Goal: Task Accomplishment & Management: Manage account settings

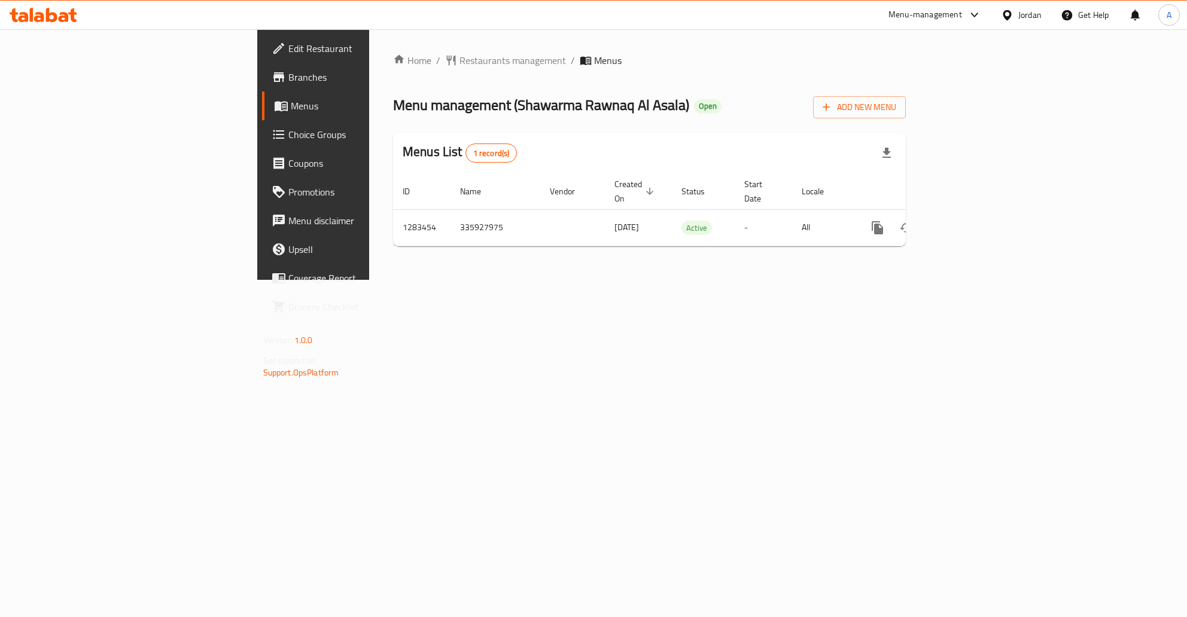
click at [288, 71] on span "Branches" at bounding box center [366, 77] width 157 height 14
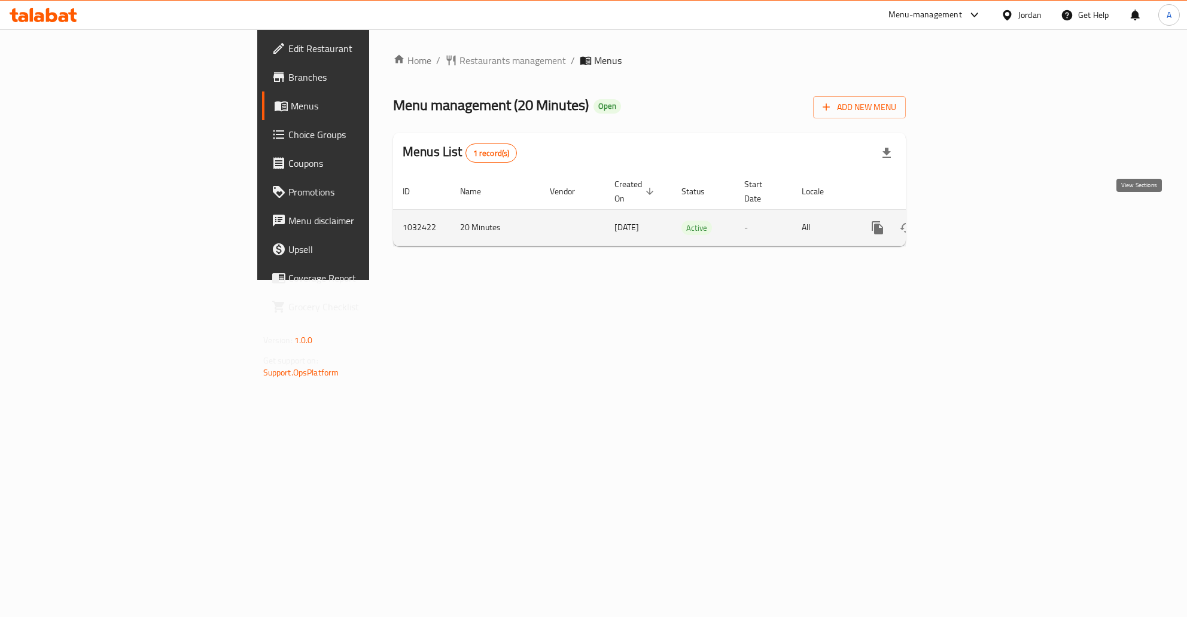
click at [969, 223] on icon "enhanced table" at bounding box center [963, 228] width 11 height 11
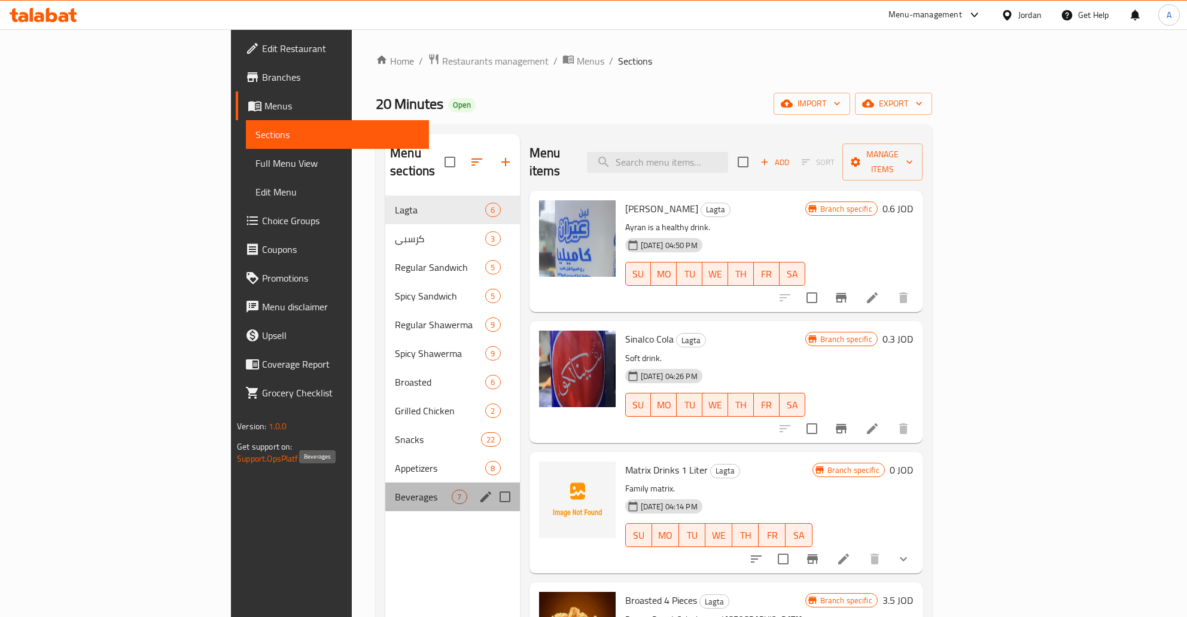
click at [395, 490] on span "Beverages" at bounding box center [423, 497] width 57 height 14
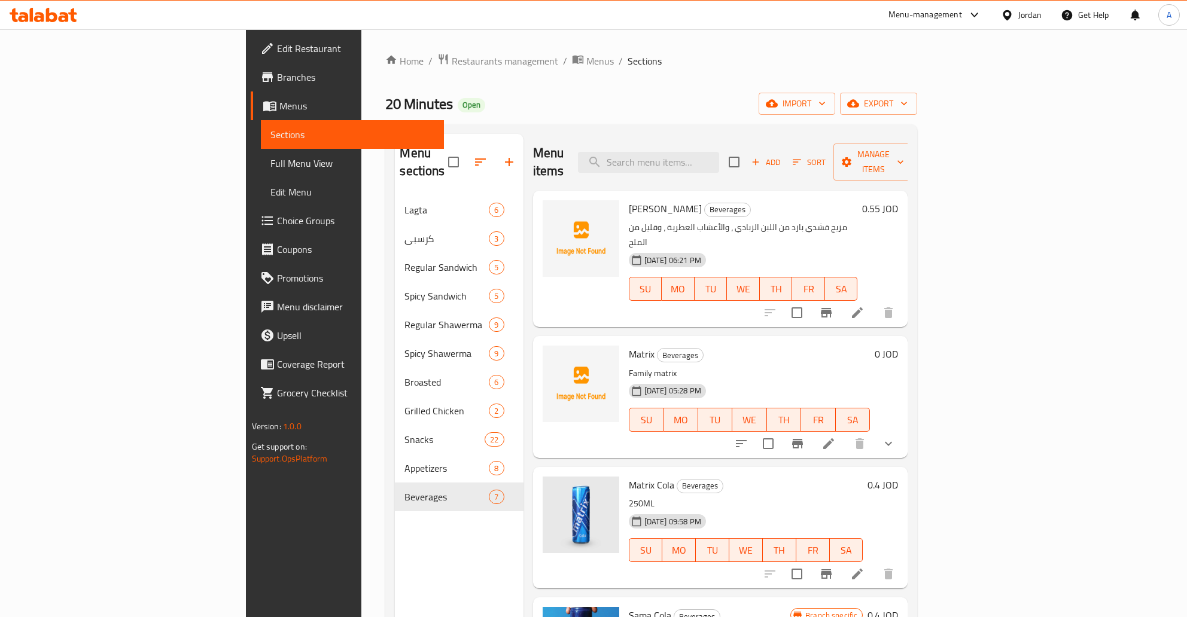
click at [898, 477] on h6 "0.4 JOD" at bounding box center [882, 485] width 31 height 17
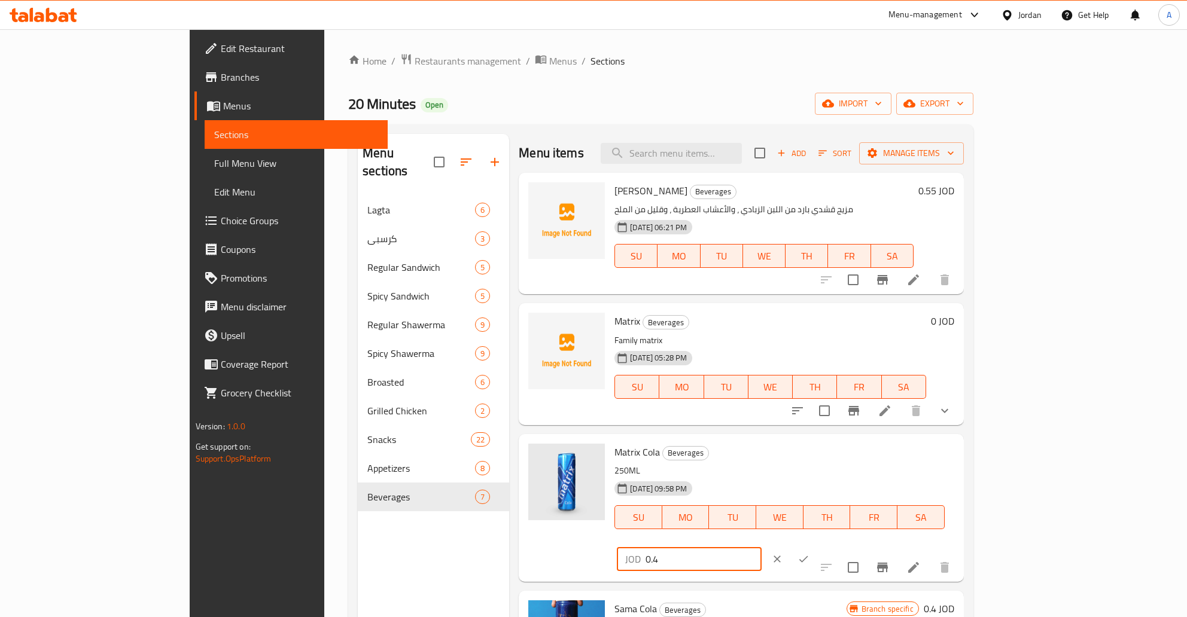
click at [761, 547] on input "0.4" at bounding box center [703, 559] width 116 height 24
type input "0.8"
click at [816, 546] on button "ok" at bounding box center [803, 559] width 26 height 26
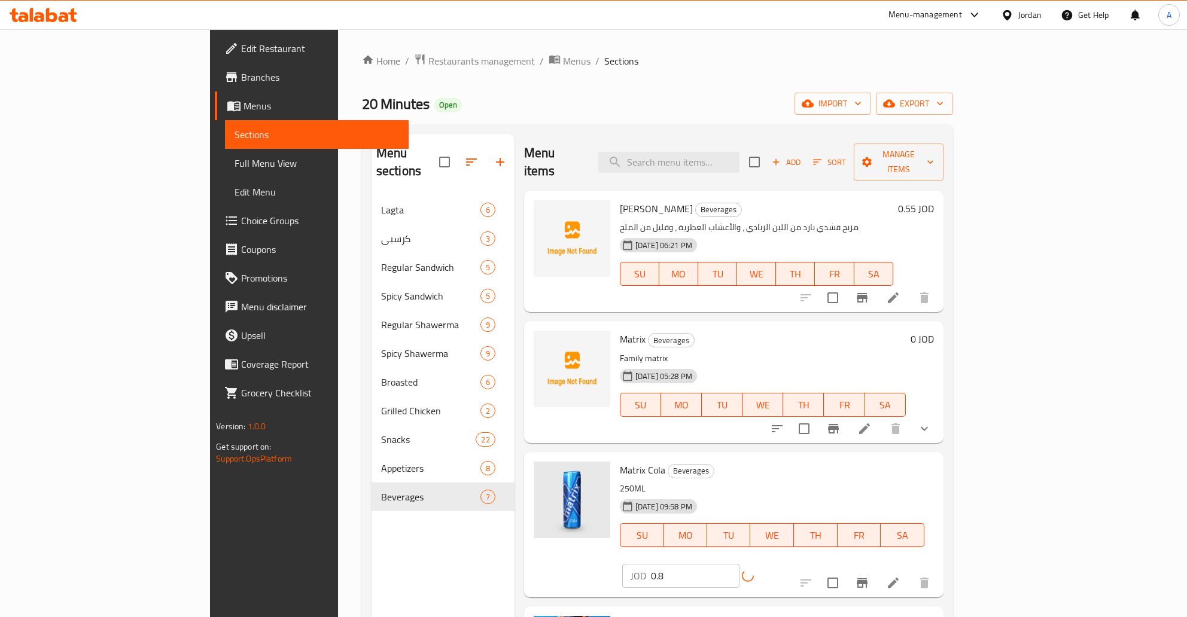
click at [938, 414] on button "show more" at bounding box center [924, 428] width 29 height 29
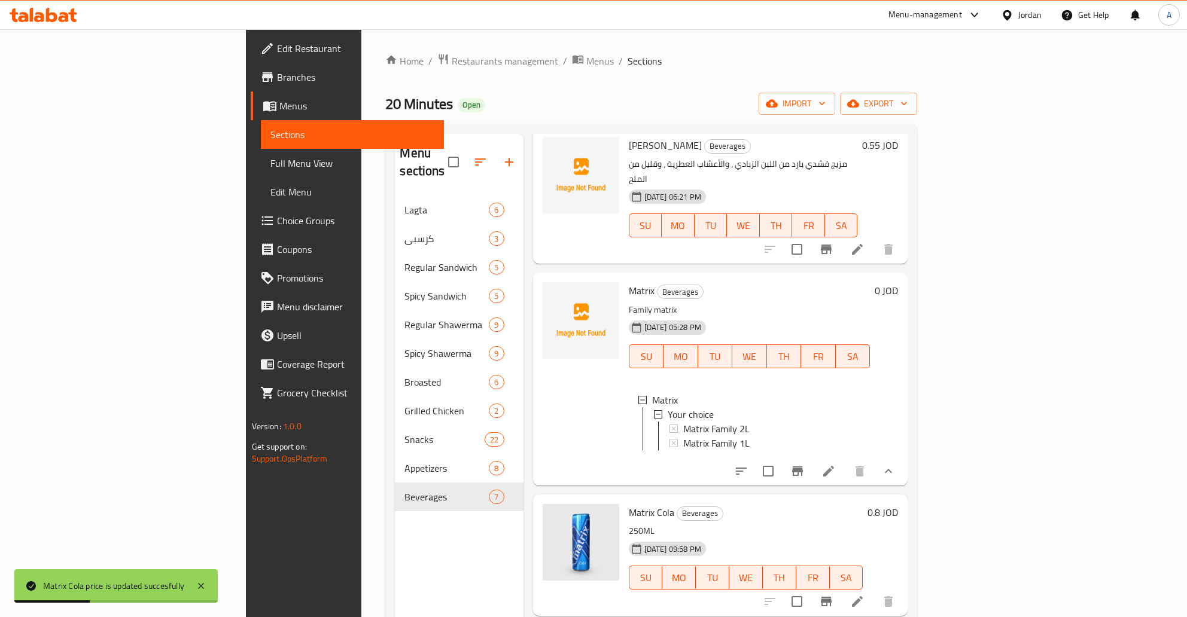
scroll to position [96, 0]
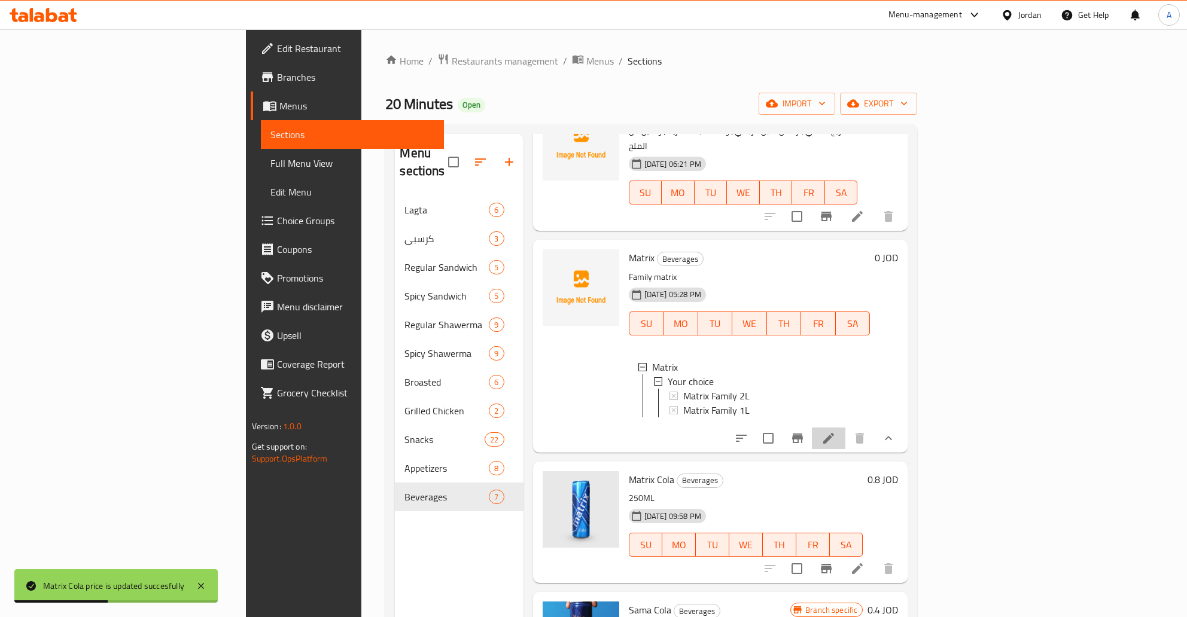
click at [845, 428] on li at bounding box center [828, 439] width 33 height 22
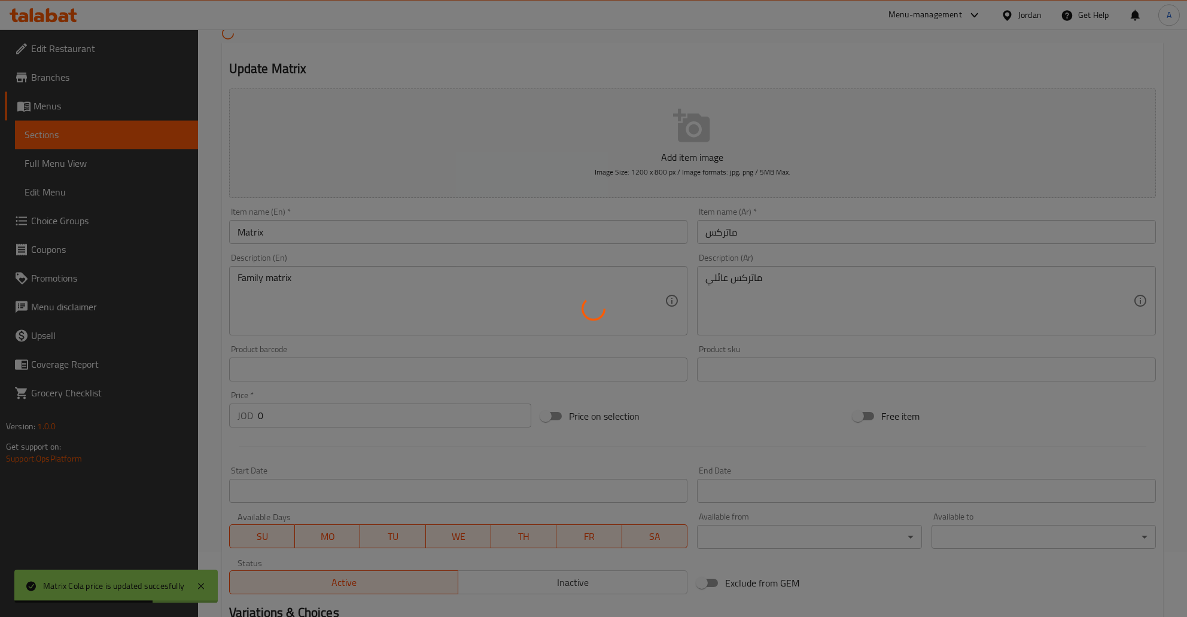
scroll to position [231, 0]
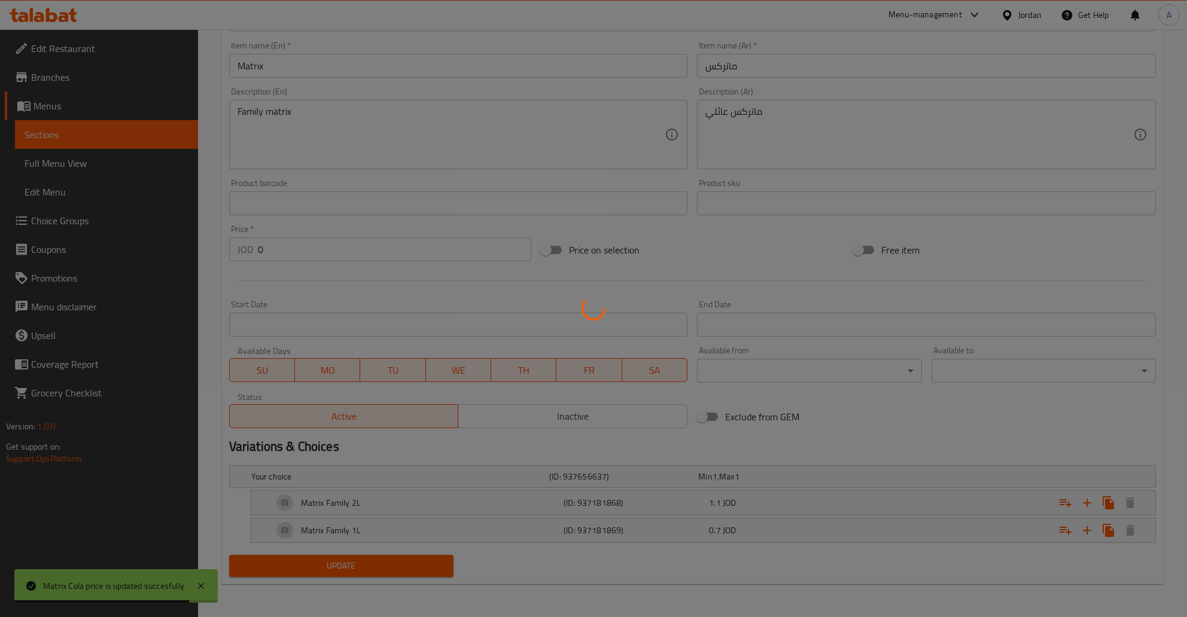
click at [761, 501] on div at bounding box center [593, 308] width 1187 height 617
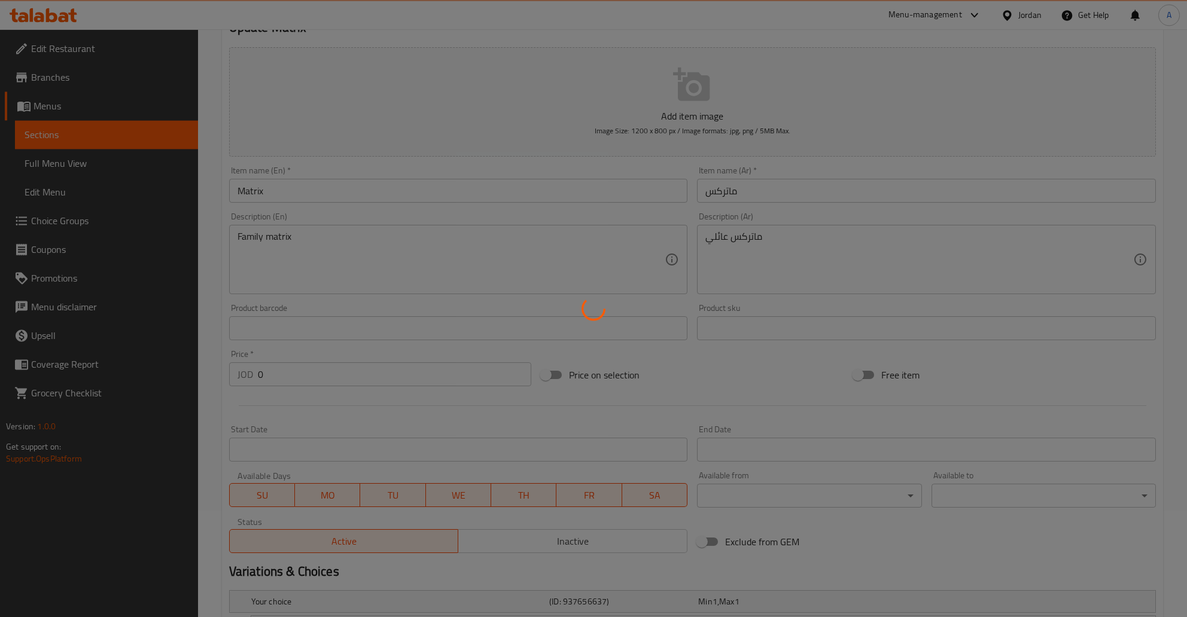
scroll to position [0, 0]
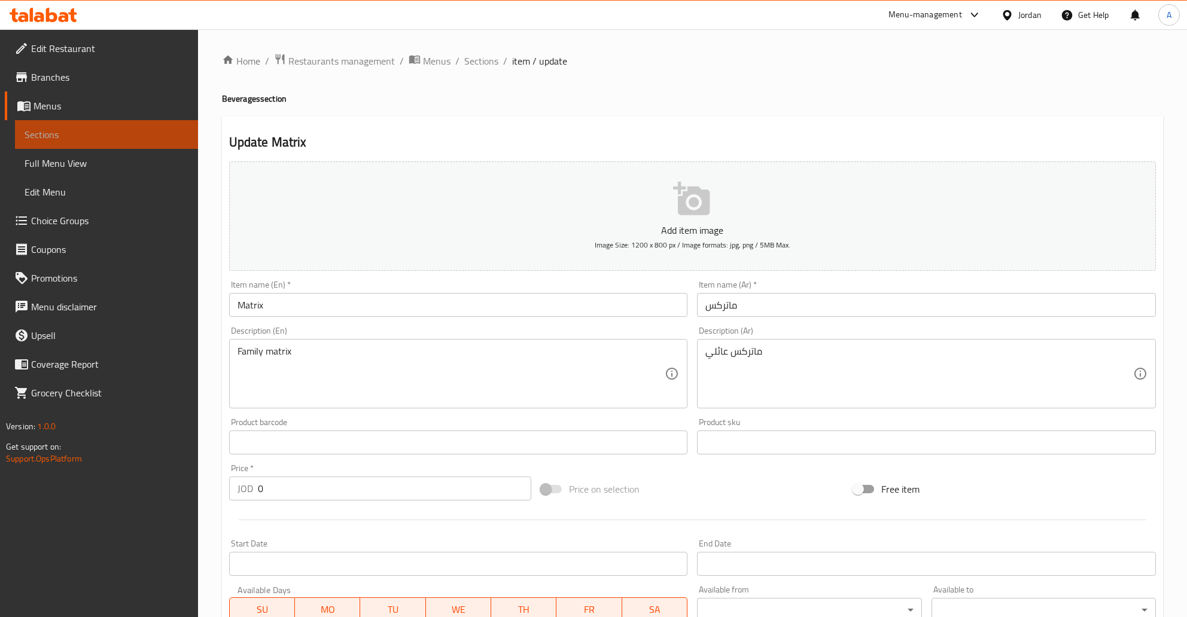
click at [132, 141] on span "Sections" at bounding box center [107, 134] width 164 height 14
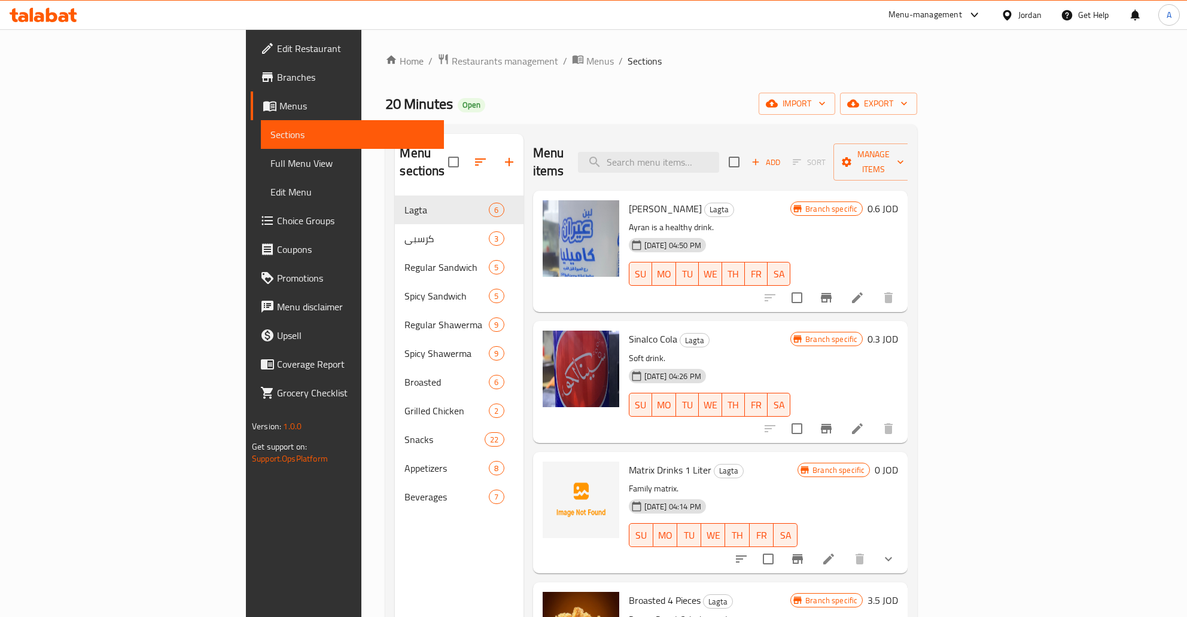
scroll to position [96, 0]
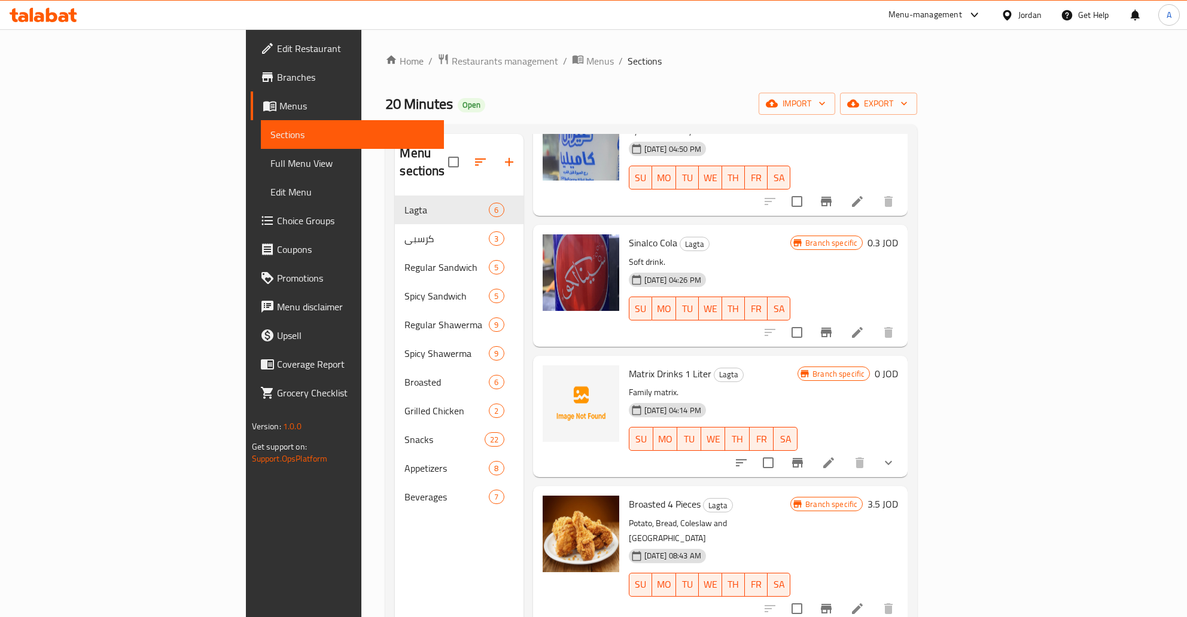
click at [831, 328] on icon "Branch-specific-item" at bounding box center [826, 333] width 11 height 10
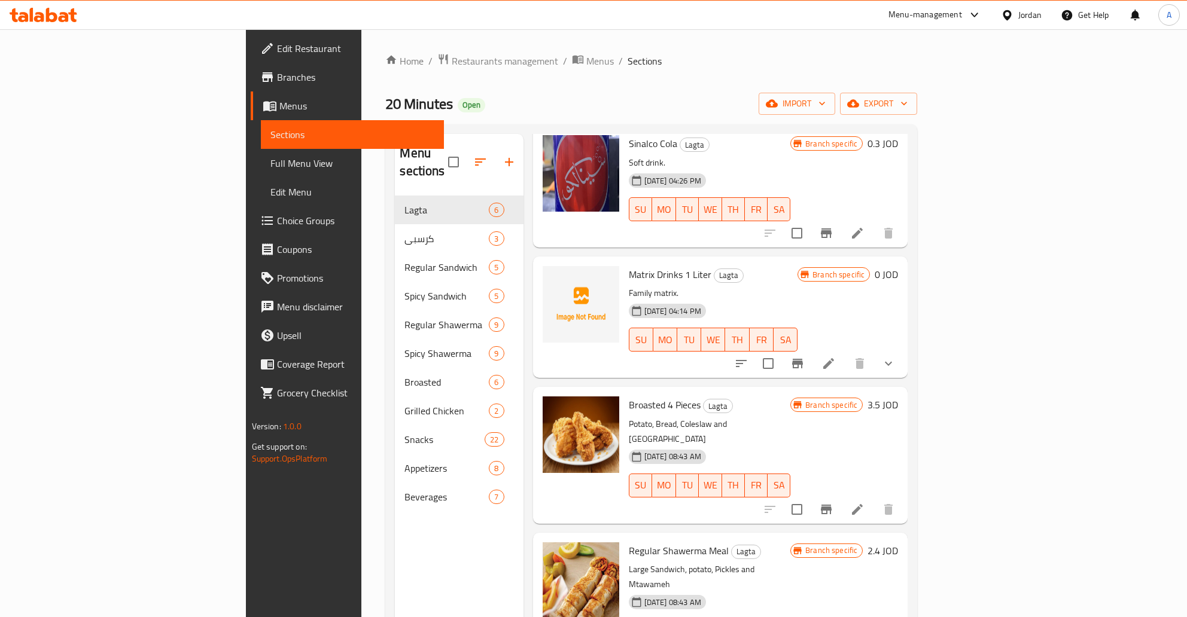
scroll to position [196, 0]
click at [812, 349] on button "Branch-specific-item" at bounding box center [797, 363] width 29 height 29
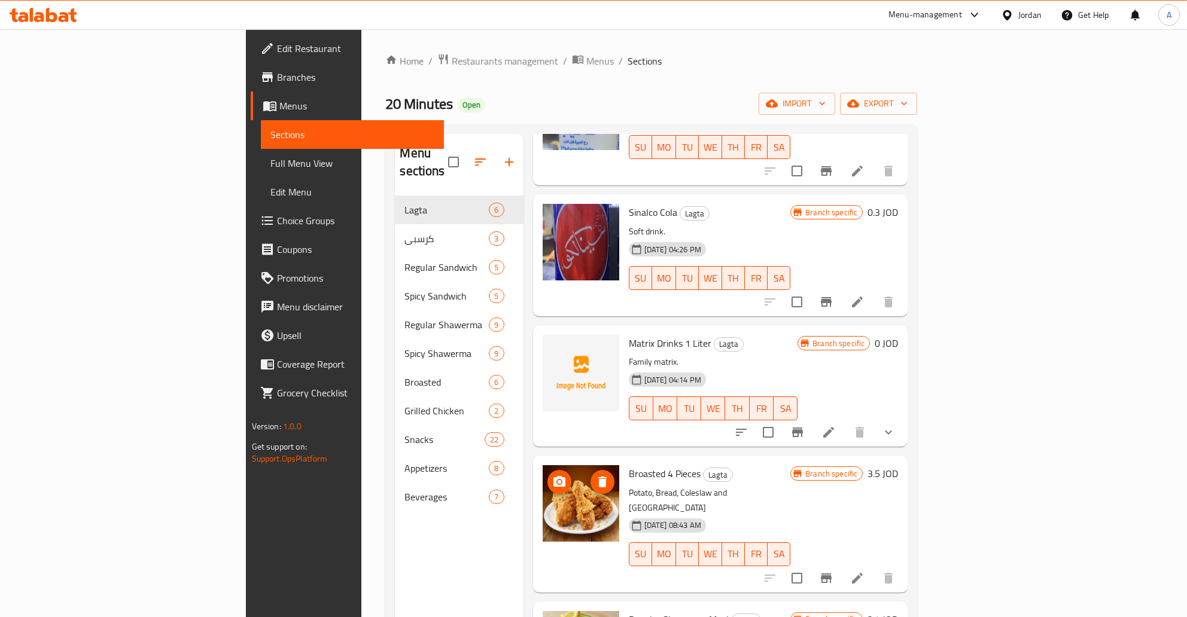
scroll to position [0, 0]
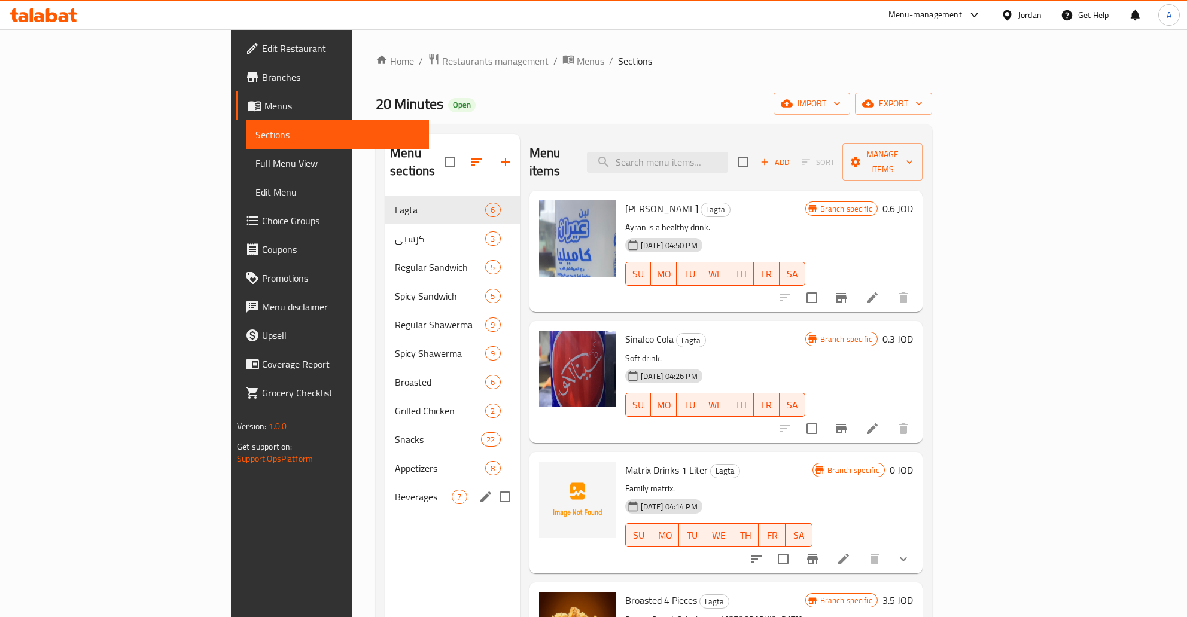
click at [395, 490] on span "Beverages" at bounding box center [423, 497] width 57 height 14
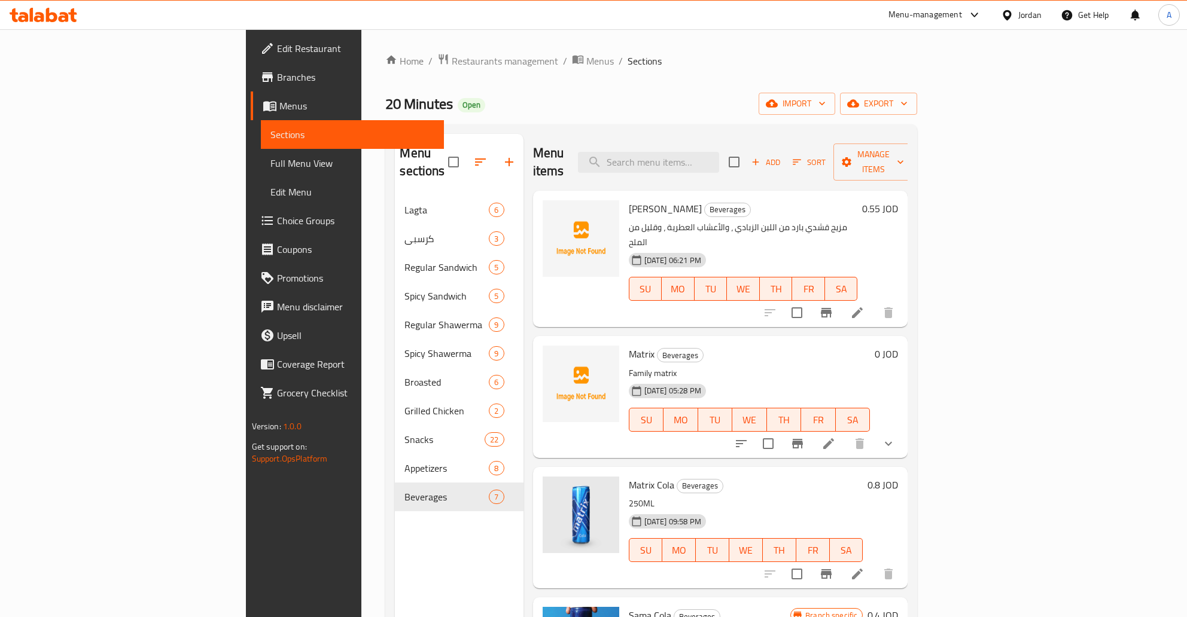
click at [898, 200] on h6 "0.55 JOD" at bounding box center [880, 208] width 36 height 17
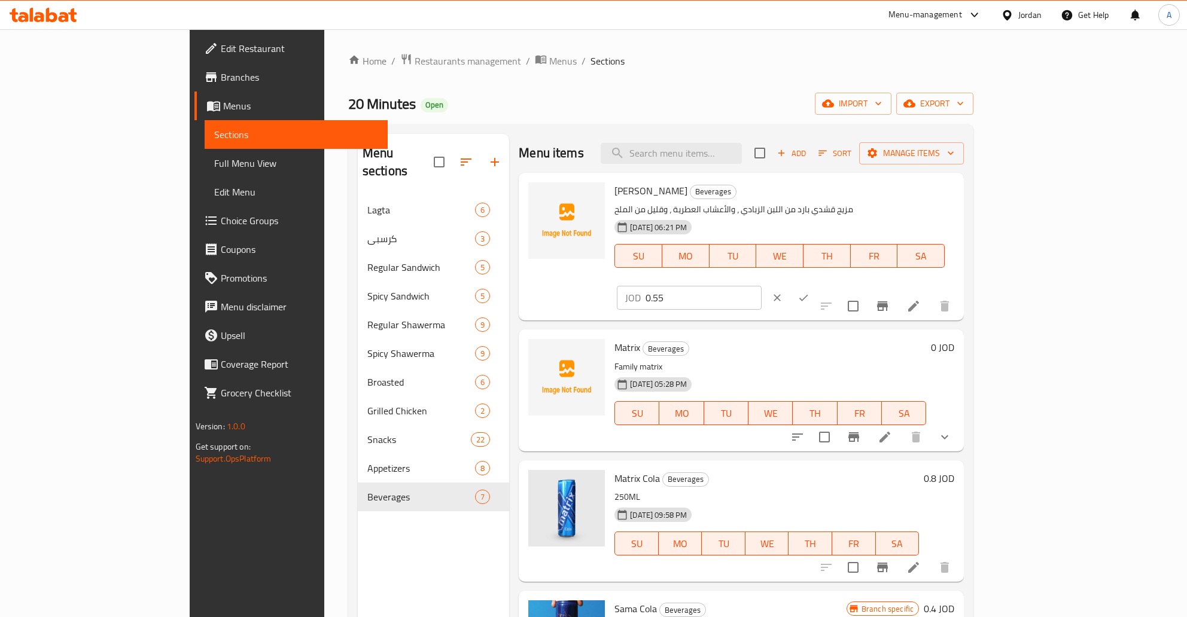
click at [761, 286] on input "0.55" at bounding box center [703, 298] width 116 height 24
type input "1.1"
click button "ok" at bounding box center [803, 298] width 26 height 26
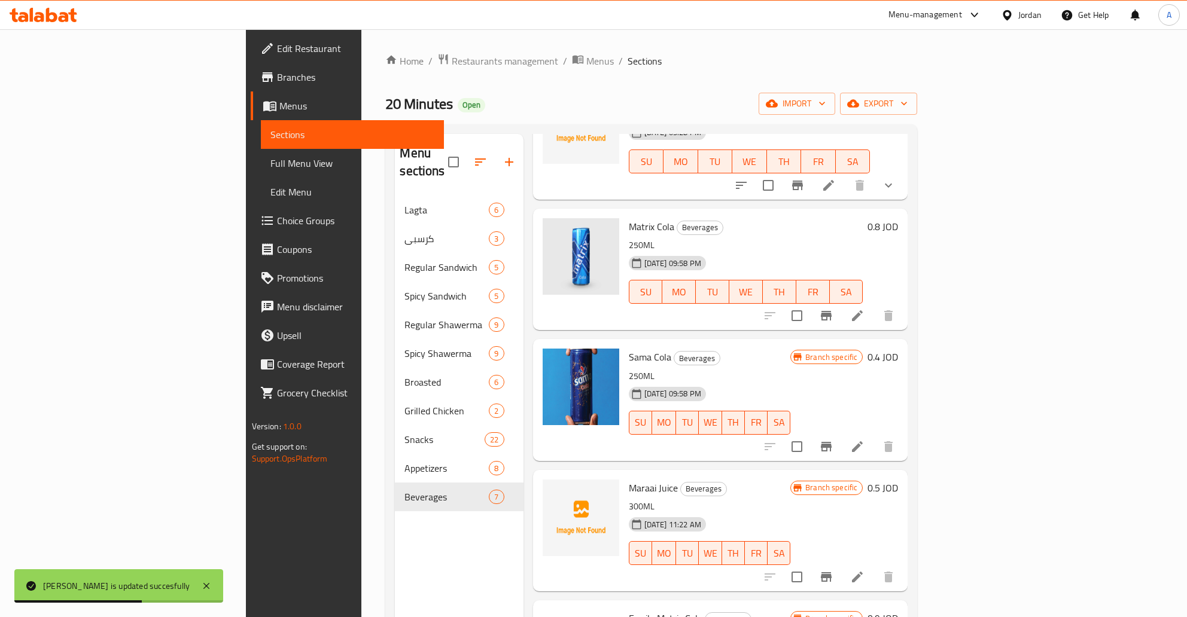
scroll to position [327, 0]
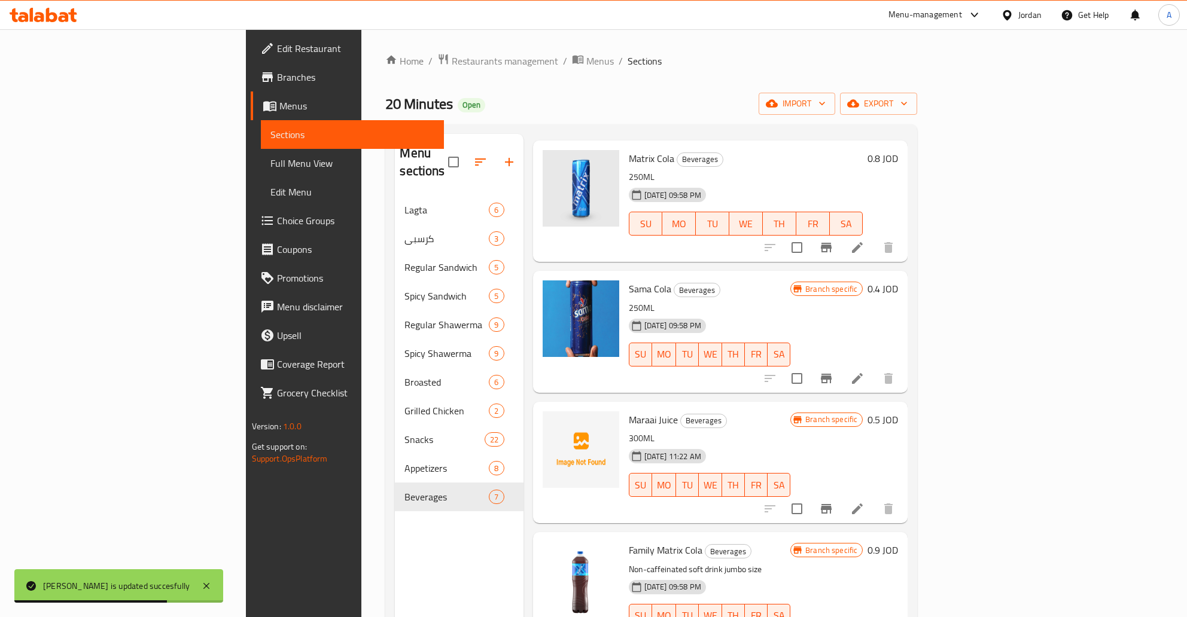
click at [831, 374] on icon "Branch-specific-item" at bounding box center [826, 379] width 11 height 10
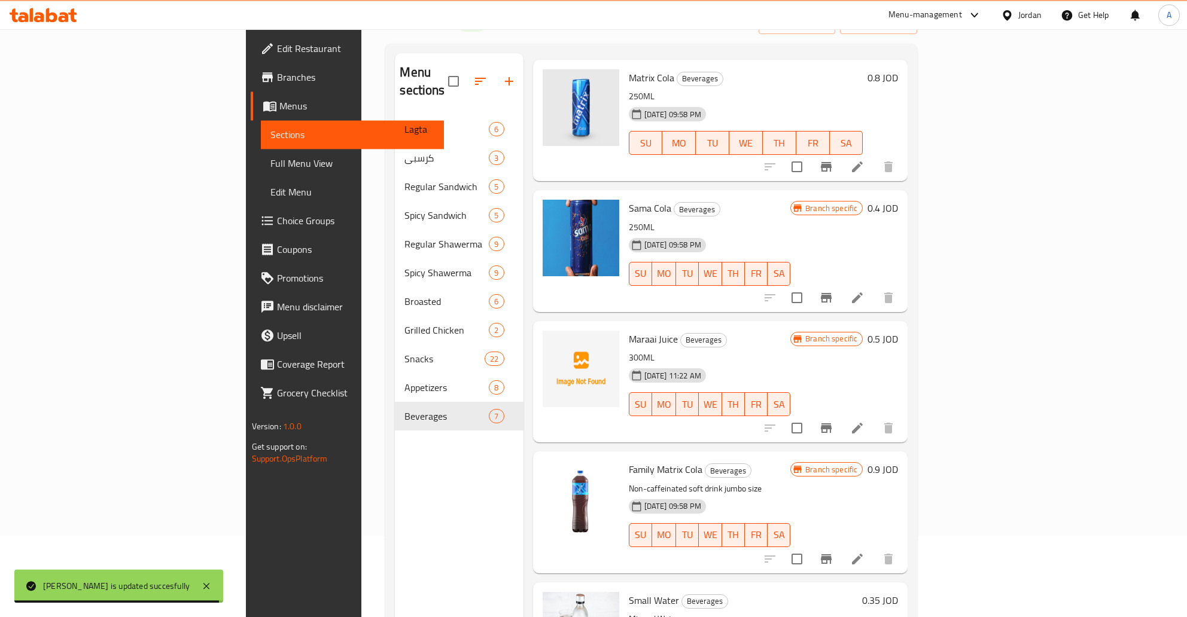
scroll to position [126, 0]
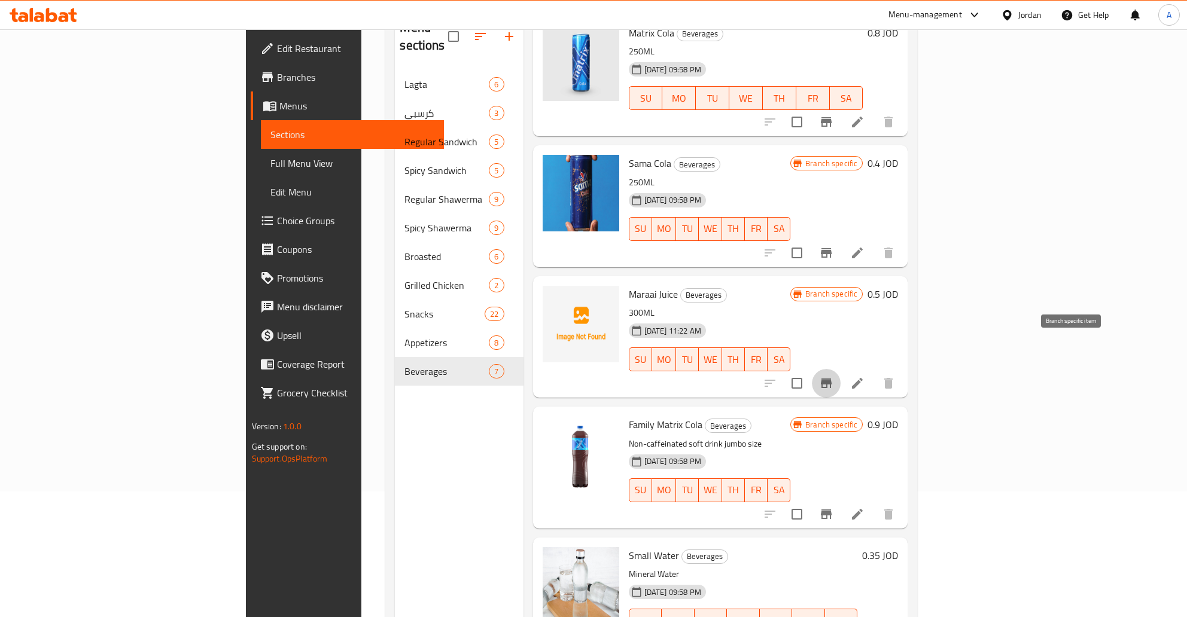
click at [840, 369] on button "Branch-specific-item" at bounding box center [826, 383] width 29 height 29
click at [840, 500] on button "Branch-specific-item" at bounding box center [826, 514] width 29 height 29
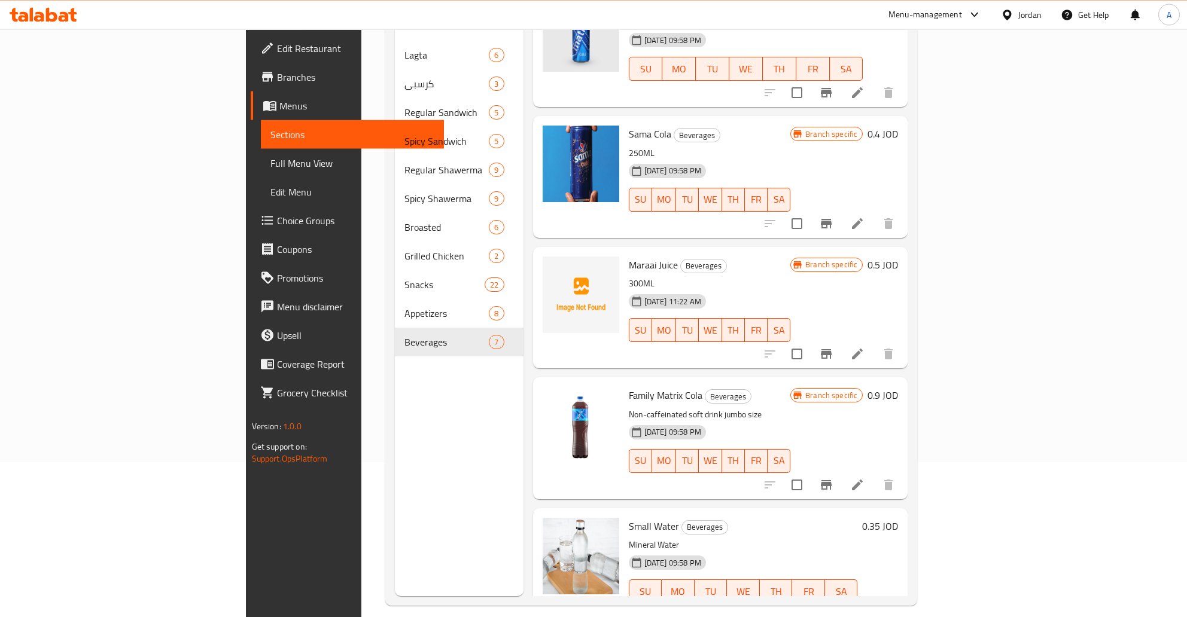
scroll to position [167, 0]
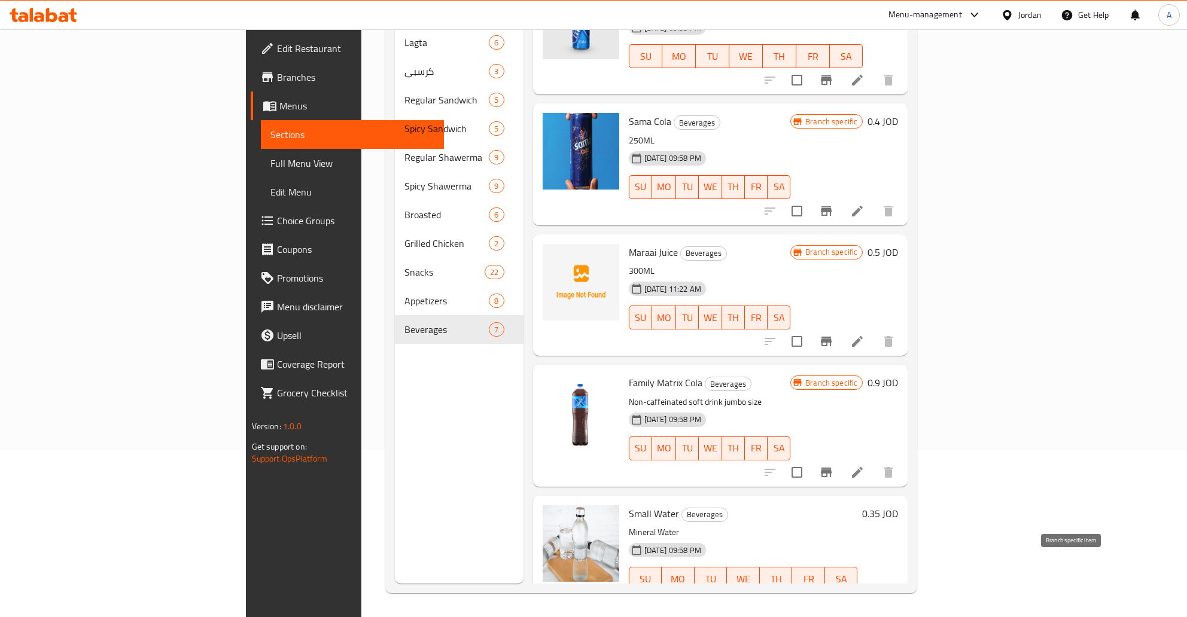
click at [831, 598] on icon "Branch-specific-item" at bounding box center [826, 603] width 11 height 10
click at [898, 505] on h6 "0.35 JOD" at bounding box center [880, 513] width 36 height 17
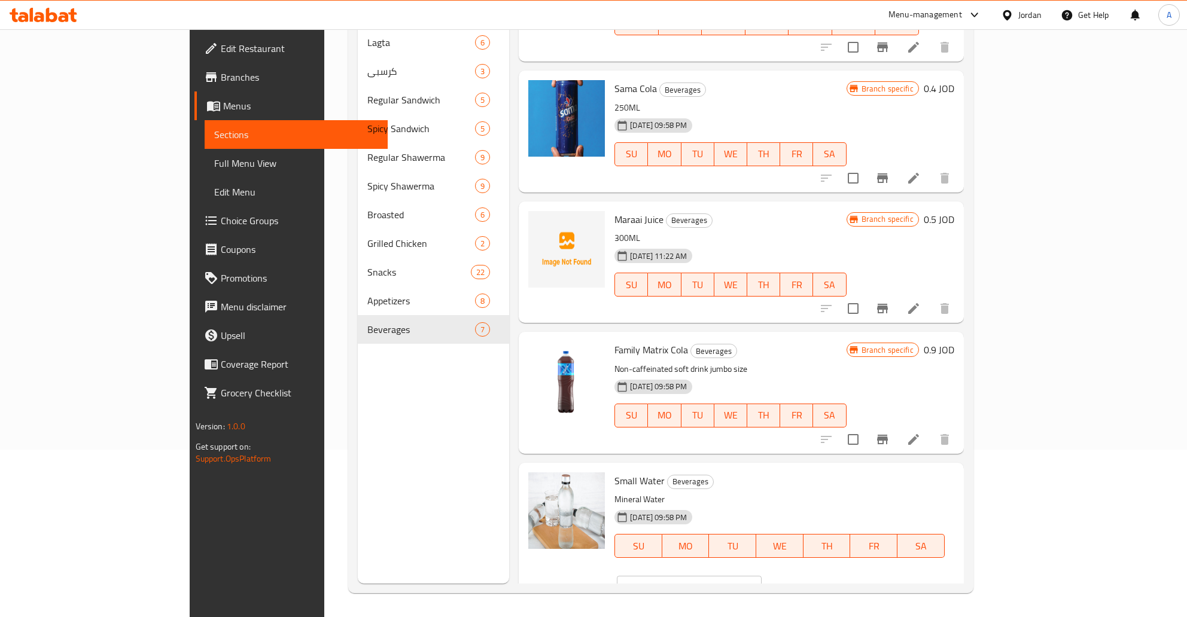
click at [761, 576] on input "0.35" at bounding box center [703, 588] width 116 height 24
type input "0.5"
type input "0.7"
click button "ok" at bounding box center [803, 588] width 26 height 26
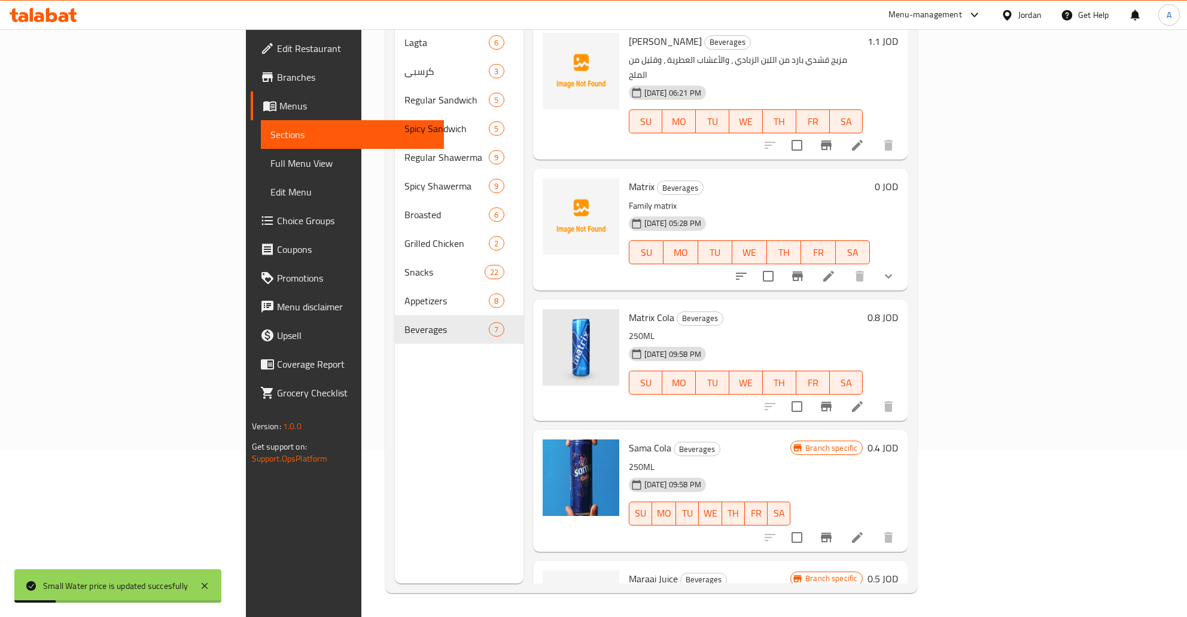
scroll to position [104, 0]
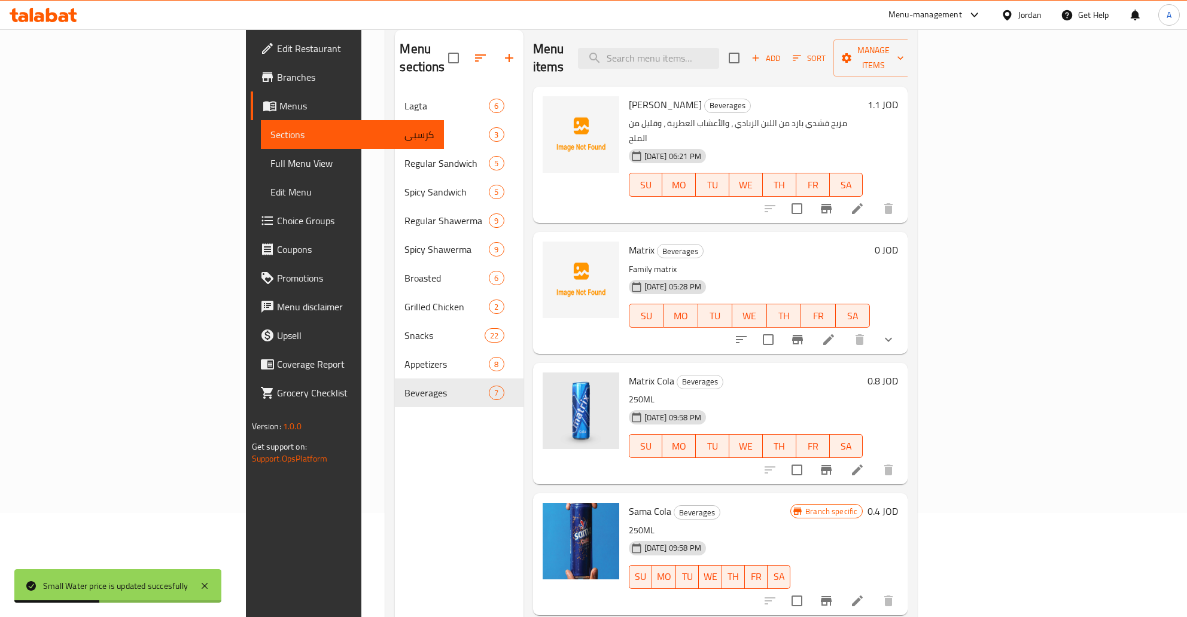
click at [803, 335] on icon "Branch-specific-item" at bounding box center [797, 340] width 11 height 10
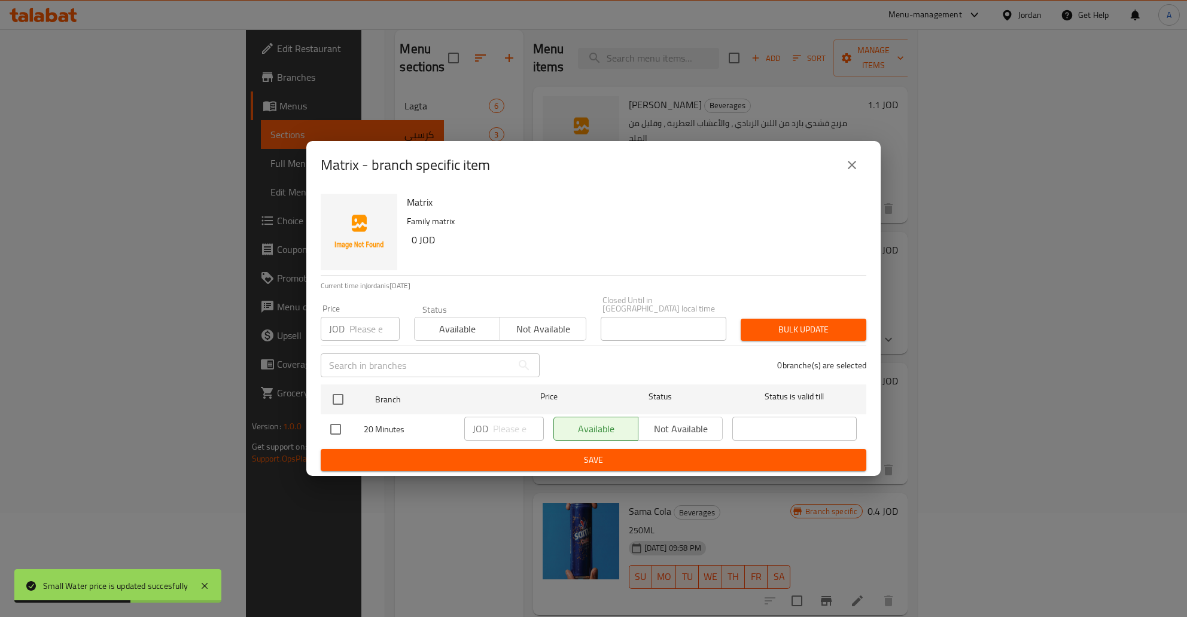
click at [649, 445] on ul "Branch Price Status Status is valid till 20 Minutes JOD ​ Available Not availab…" at bounding box center [593, 414] width 545 height 69
click at [662, 436] on div "Available Not available" at bounding box center [637, 429] width 169 height 24
click at [663, 426] on div "Available Not available" at bounding box center [637, 429] width 169 height 24
click at [679, 431] on div "Available Not available" at bounding box center [637, 429] width 169 height 24
click at [330, 397] on input "checkbox" at bounding box center [337, 399] width 25 height 25
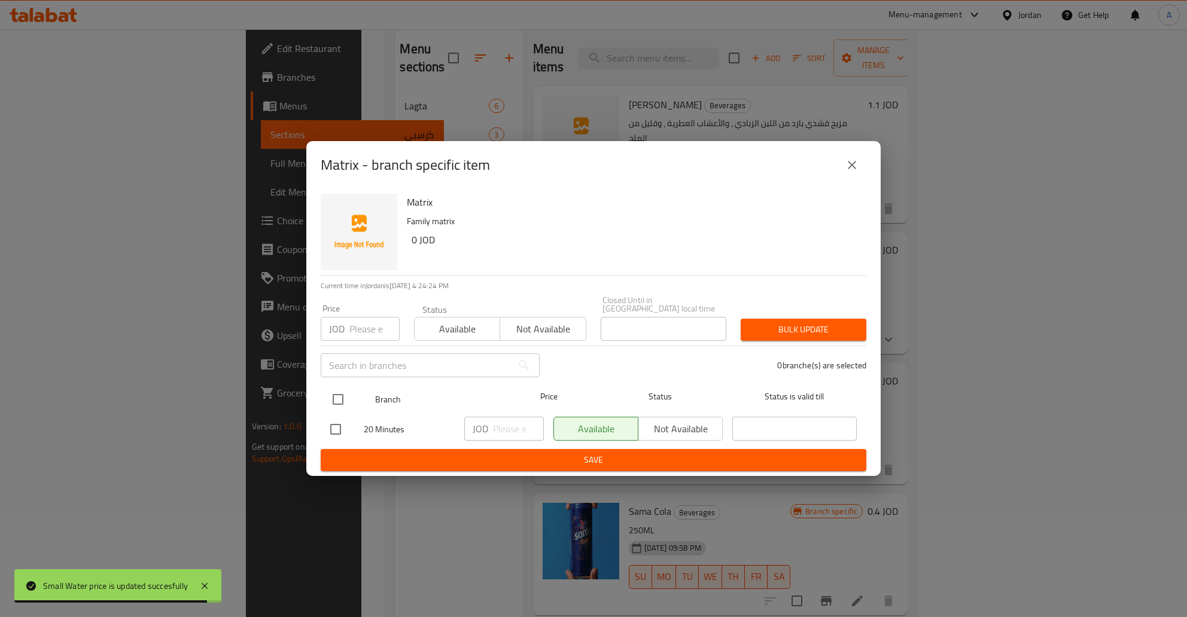
checkbox input "true"
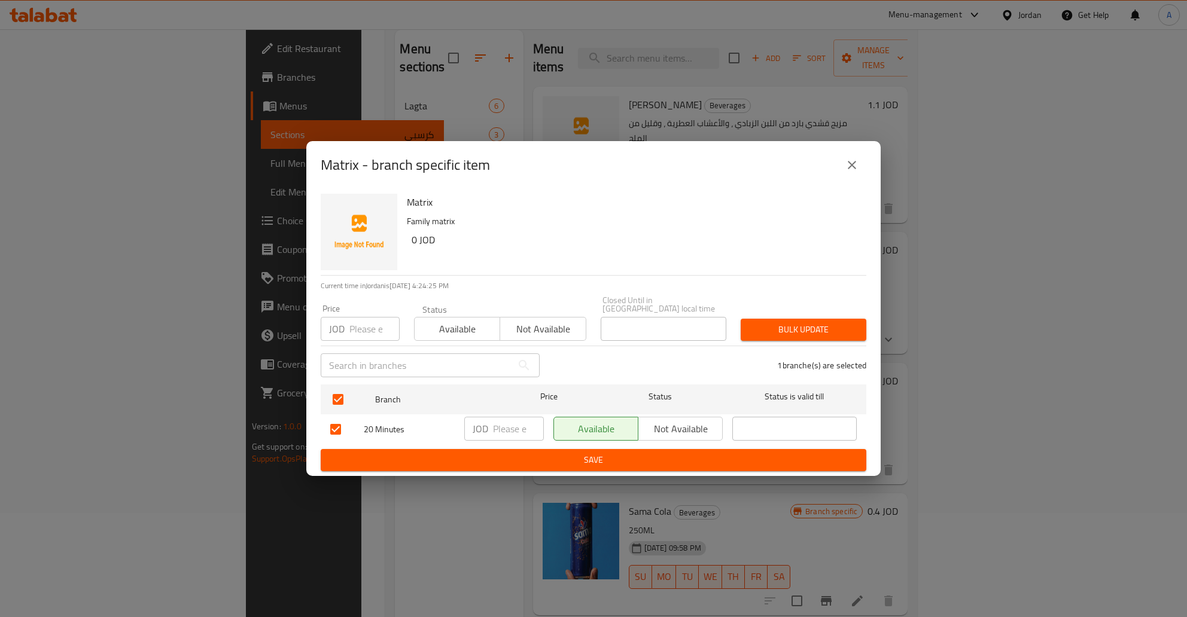
click at [656, 425] on span "Not available" at bounding box center [680, 428] width 75 height 17
click at [654, 455] on span "Save" at bounding box center [593, 460] width 526 height 15
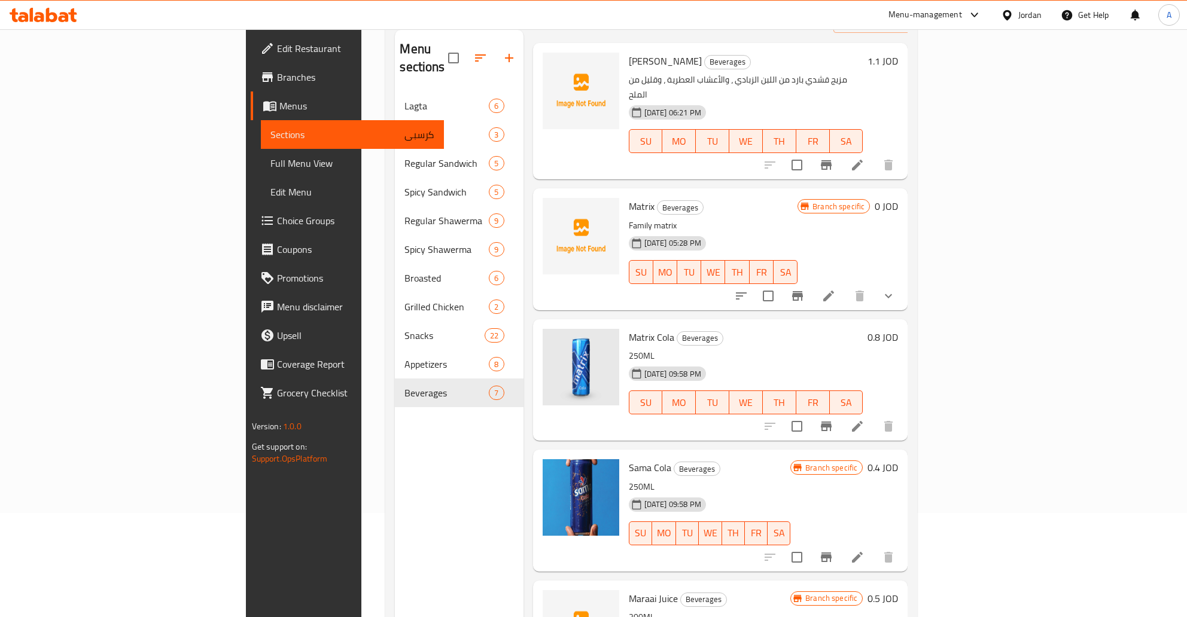
scroll to position [25, 0]
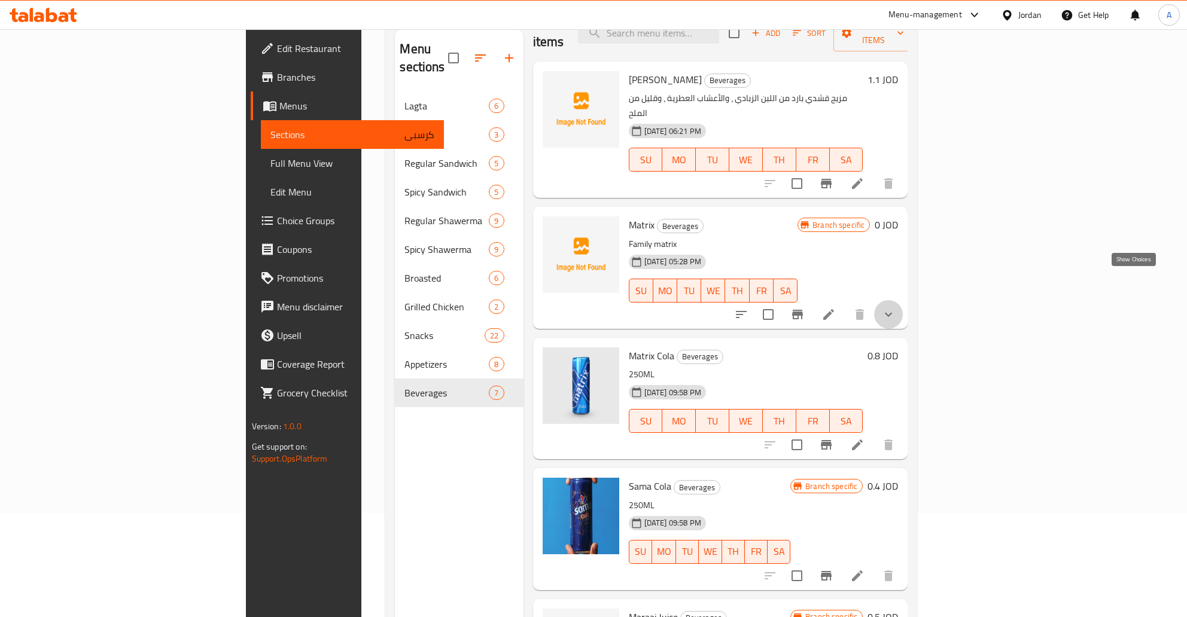
click at [895, 307] on icon "show more" at bounding box center [888, 314] width 14 height 14
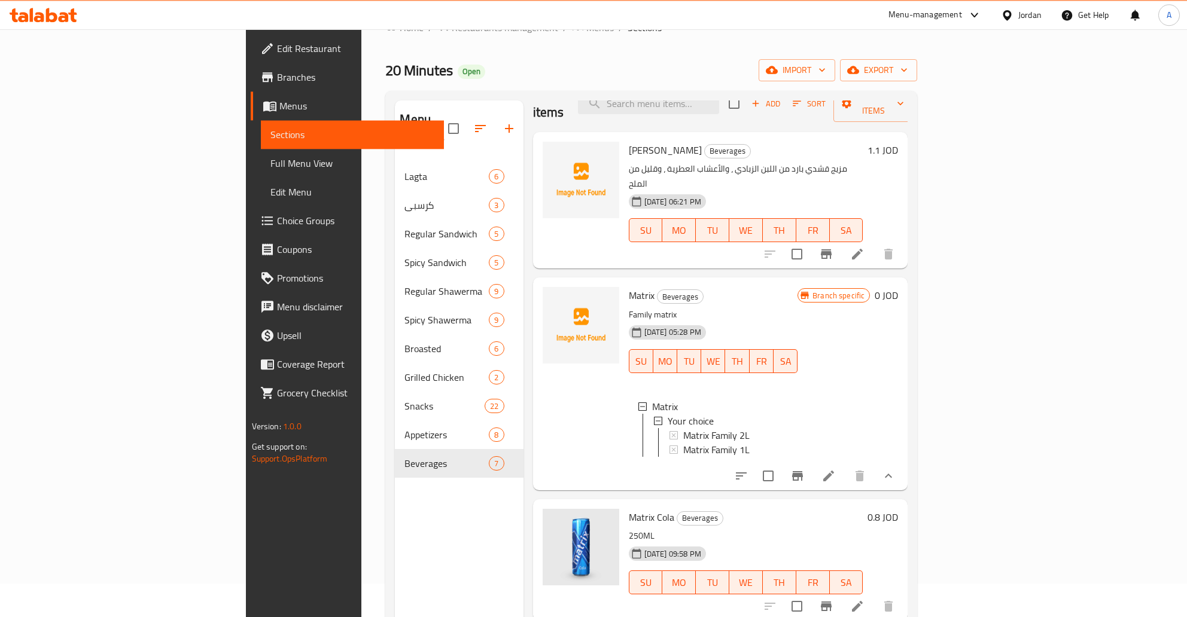
scroll to position [0, 0]
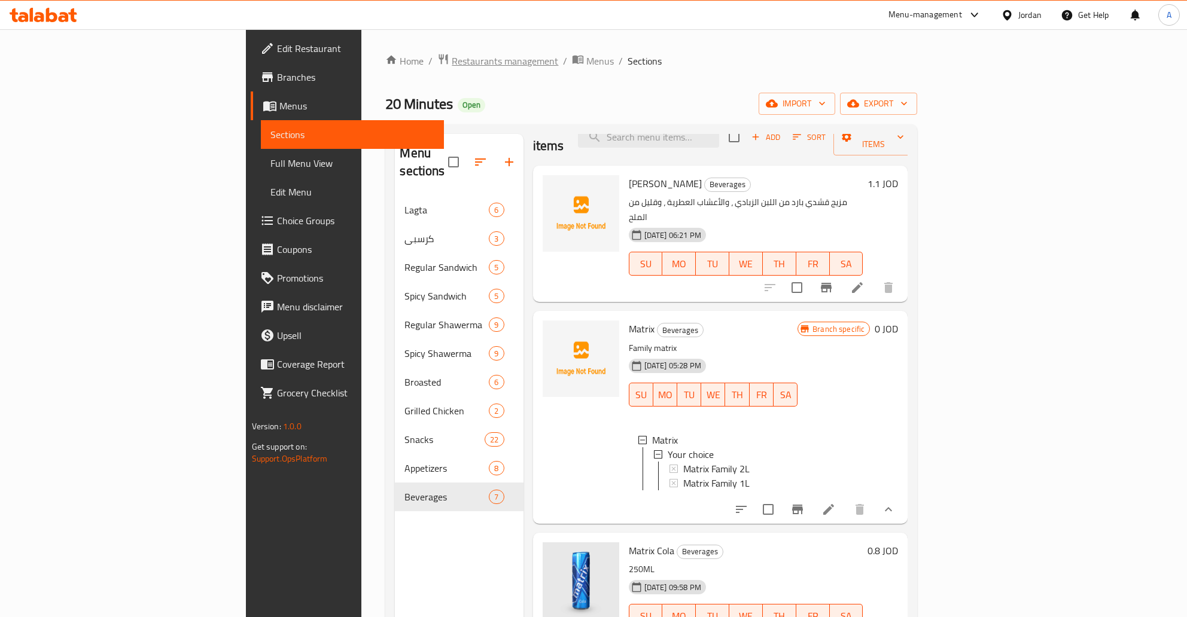
click at [452, 60] on span "Restaurants management" at bounding box center [505, 61] width 106 height 14
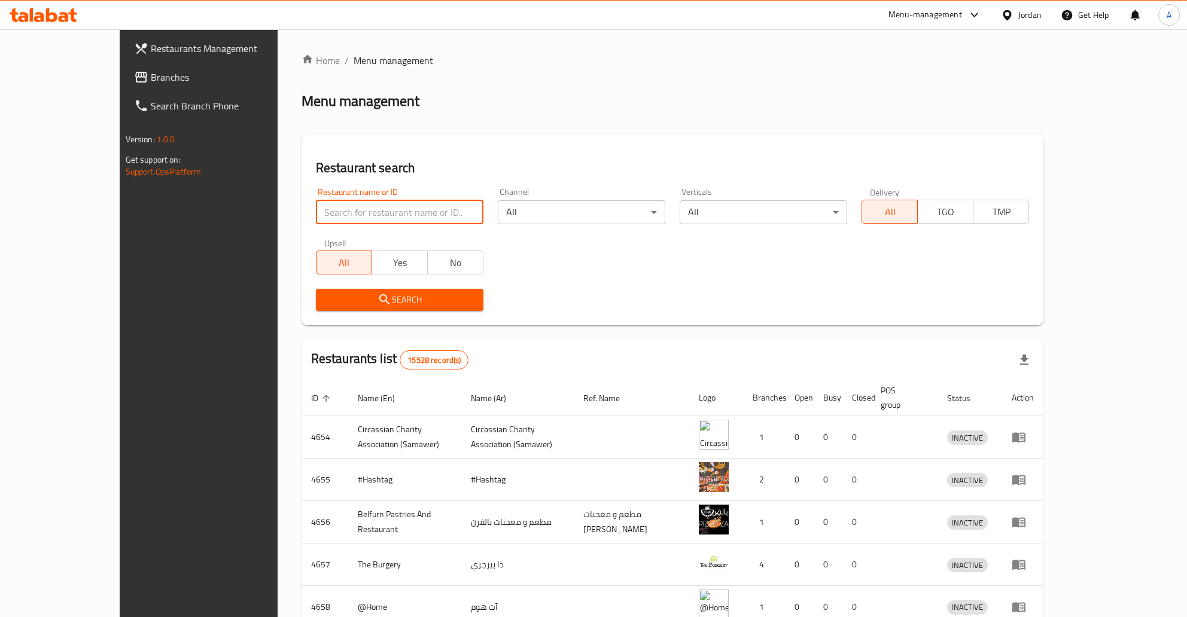
click at [352, 211] on input "search" at bounding box center [399, 212] width 167 height 24
